Goal: Information Seeking & Learning: Learn about a topic

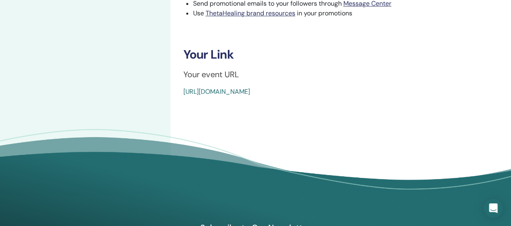
scroll to position [313, 0]
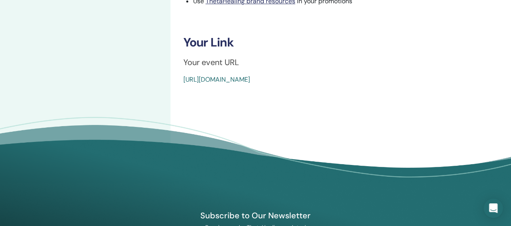
click at [250, 80] on link "[URL][DOMAIN_NAME]" at bounding box center [216, 79] width 67 height 8
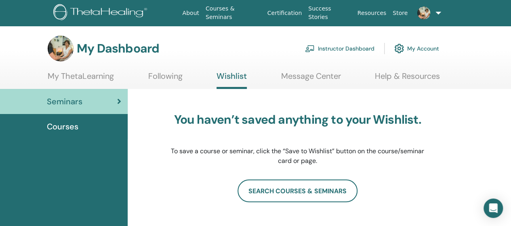
click at [65, 102] on span "Seminars" at bounding box center [65, 101] width 36 height 12
click at [62, 75] on link "My ThetaLearning" at bounding box center [81, 79] width 66 height 16
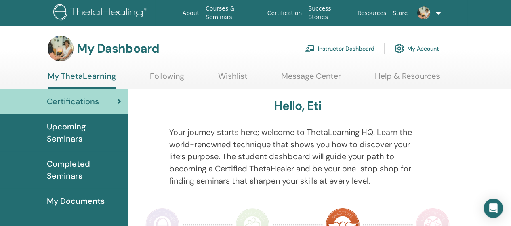
click at [70, 168] on span "Completed Seminars" at bounding box center [84, 169] width 74 height 24
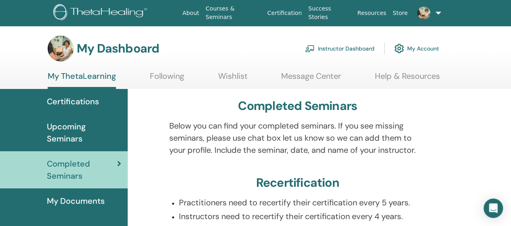
click at [77, 134] on span "Upcoming Seminars" at bounding box center [84, 132] width 74 height 24
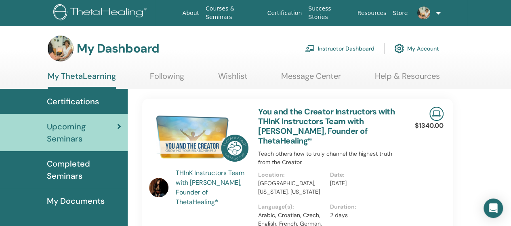
click at [93, 100] on span "Certifications" at bounding box center [73, 101] width 52 height 12
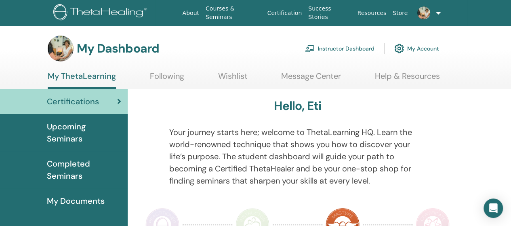
click at [62, 48] on img at bounding box center [61, 49] width 26 height 26
click at [27, 13] on div "About Courses & Seminars Certification Success Stories Resources Store EH Eti H…" at bounding box center [255, 13] width 462 height 26
click at [249, 12] on link "Courses & Seminars" at bounding box center [233, 12] width 62 height 23
